Goal: Find specific page/section: Find specific page/section

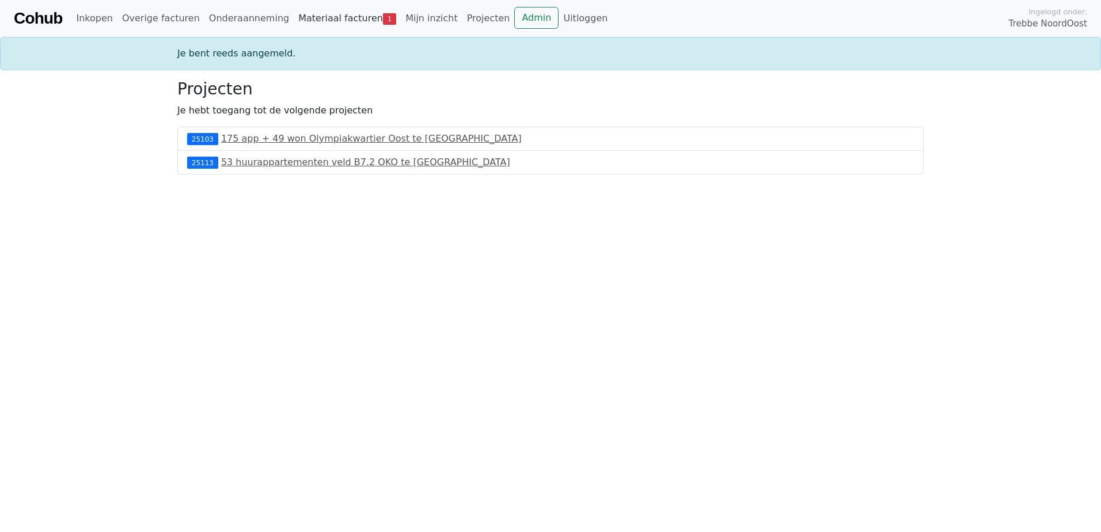
click at [322, 13] on link "Materiaal facturen 1" at bounding box center [347, 18] width 107 height 23
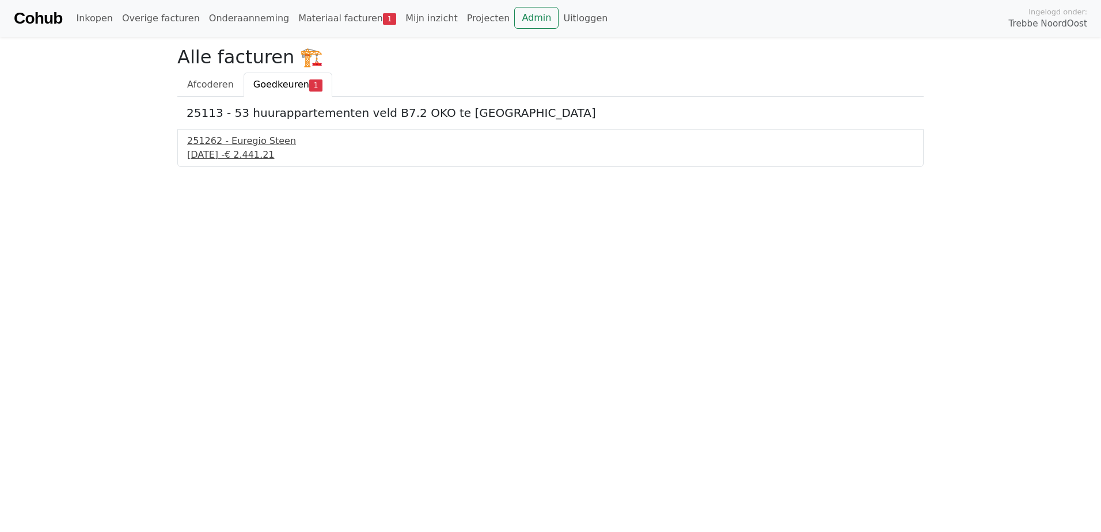
click at [271, 157] on span "€ 2.441,21" at bounding box center [250, 154] width 50 height 11
